Goal: Navigation & Orientation: Find specific page/section

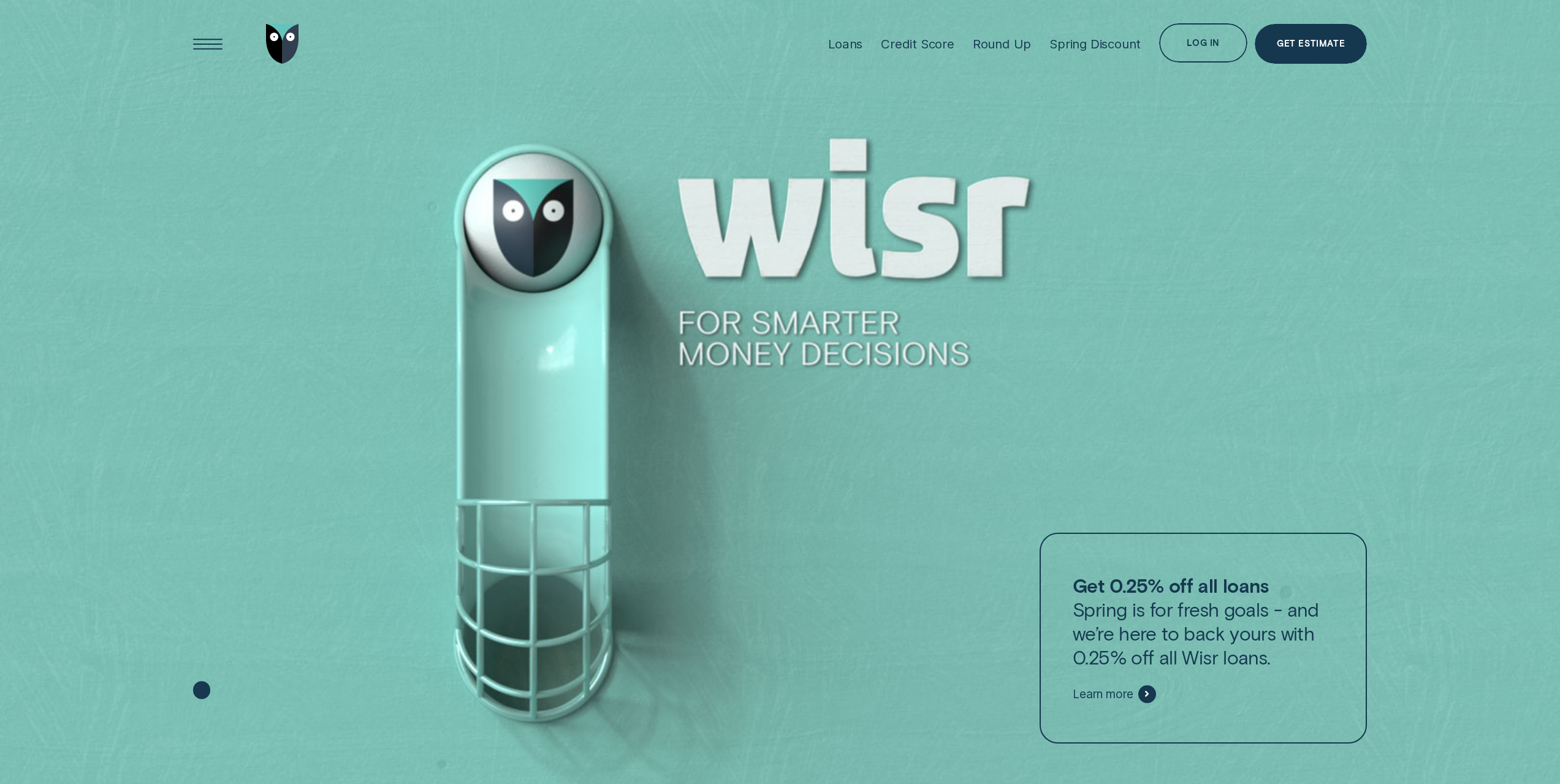
click at [1222, 47] on div "Log in" at bounding box center [1203, 43] width 89 height 40
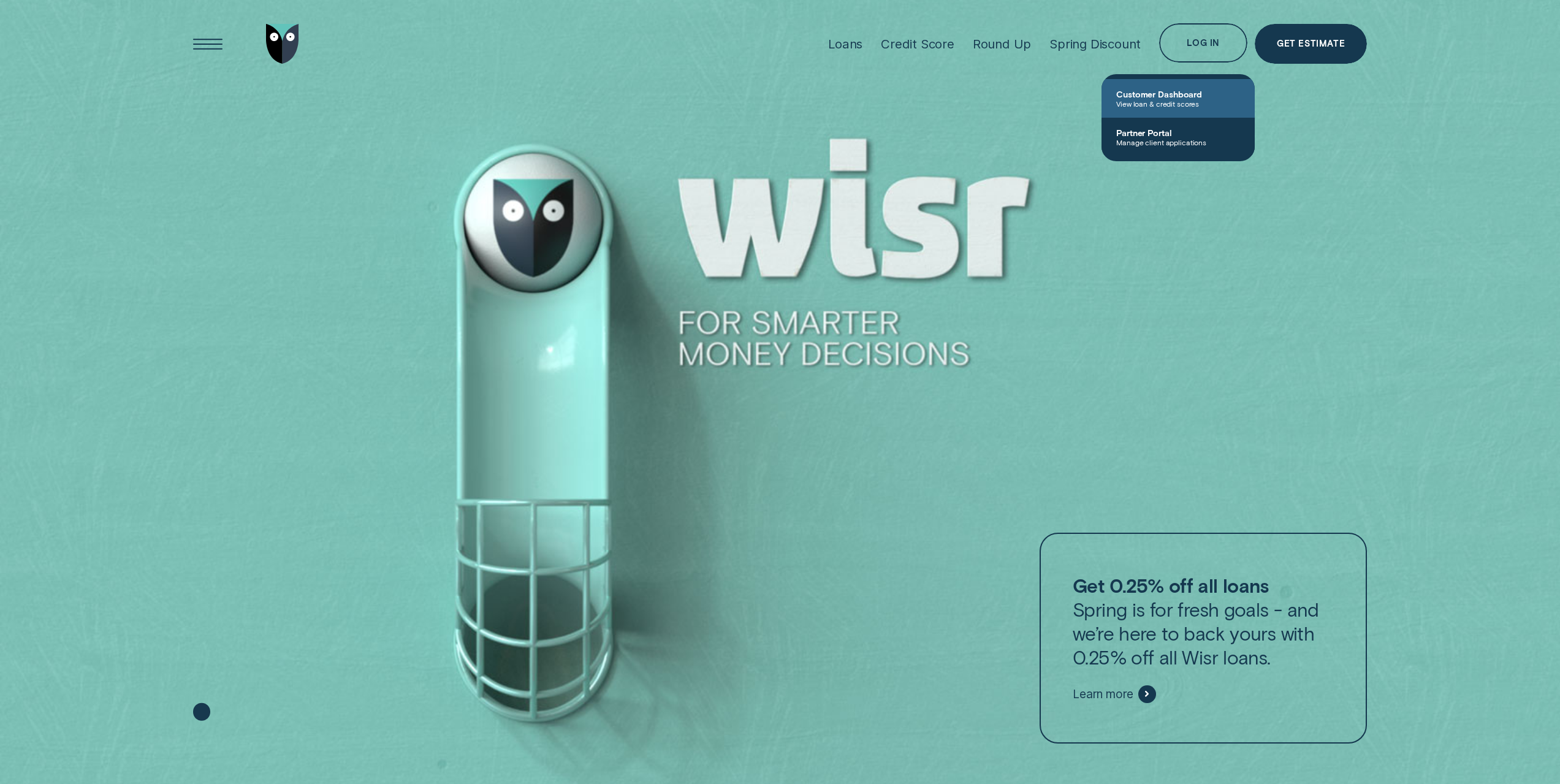
click at [1160, 97] on span "Customer Dashboard" at bounding box center [1178, 94] width 123 height 10
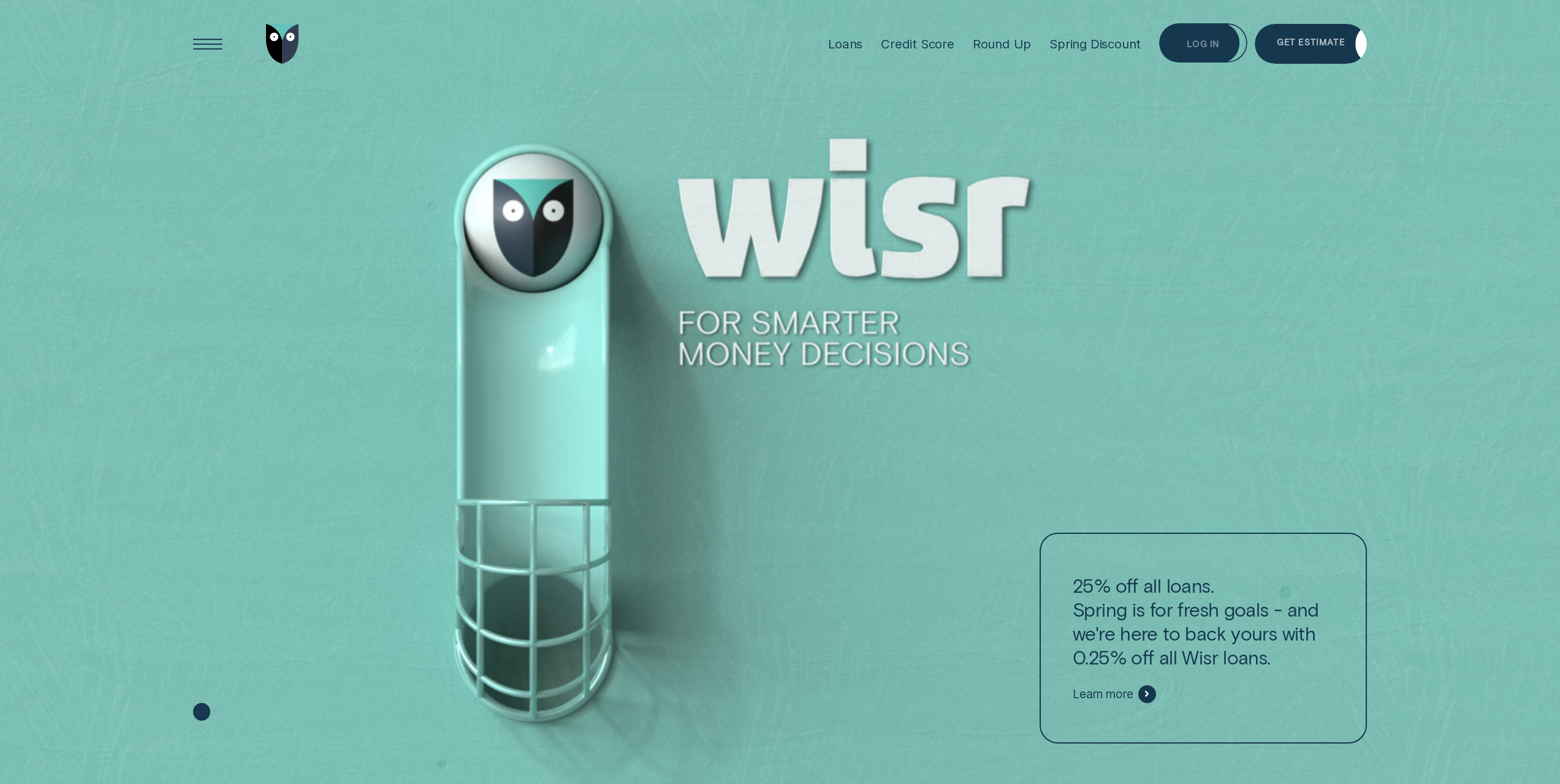
click at [1227, 37] on div "Log in" at bounding box center [1203, 43] width 89 height 40
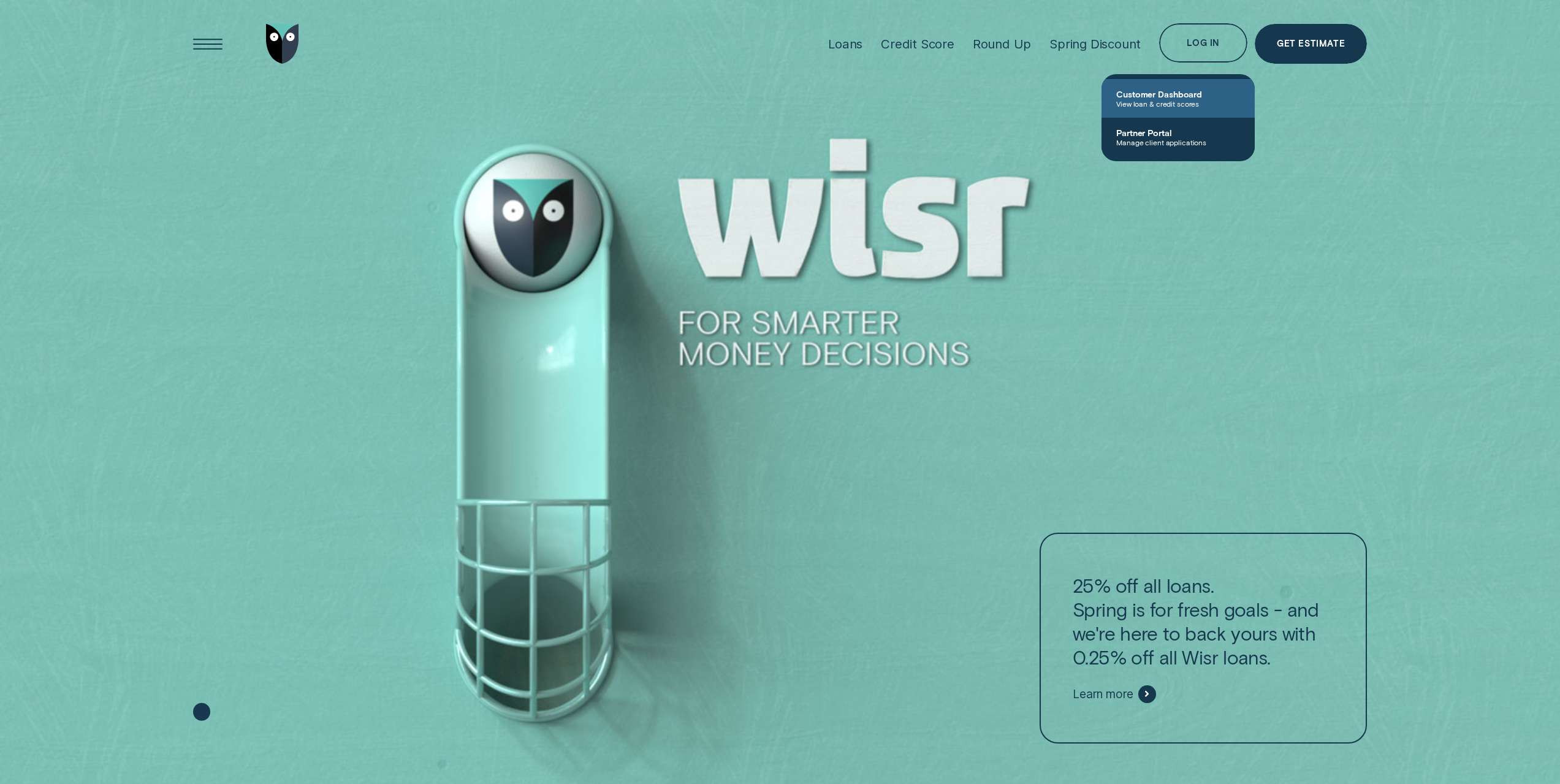
click at [1140, 101] on span "View loan & credit scores" at bounding box center [1178, 104] width 123 height 9
